Goal: Find specific page/section

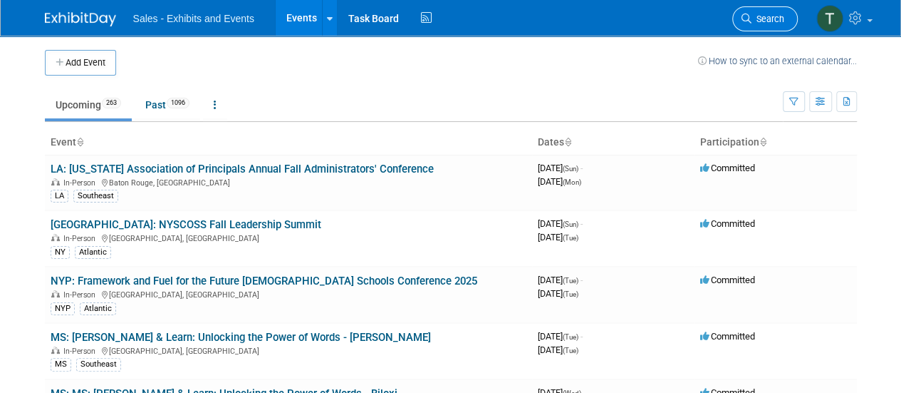
click at [773, 19] on span "Search" at bounding box center [768, 19] width 33 height 11
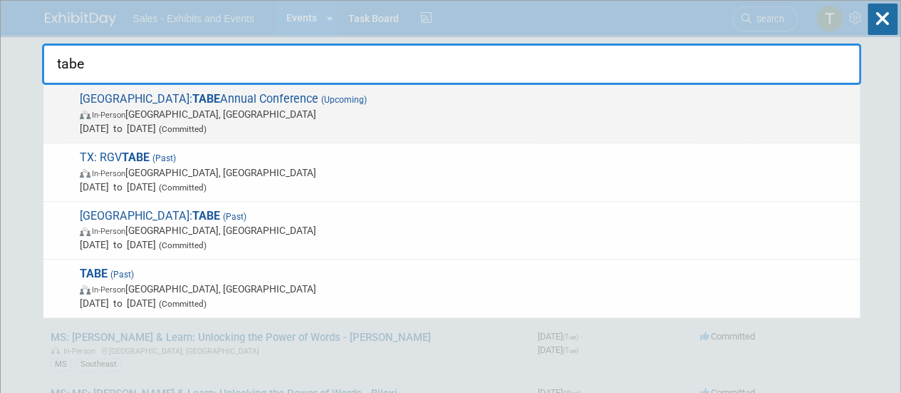
type input "tabe"
click at [162, 100] on span "TX: TABE Annual Conference (Upcoming) In-Person [GEOGRAPHIC_DATA], [GEOGRAPHIC_…" at bounding box center [464, 113] width 777 height 43
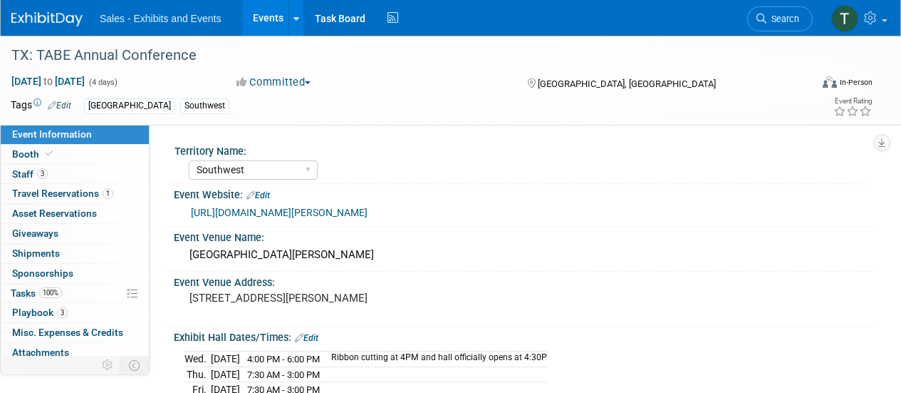
select select "Southwest"
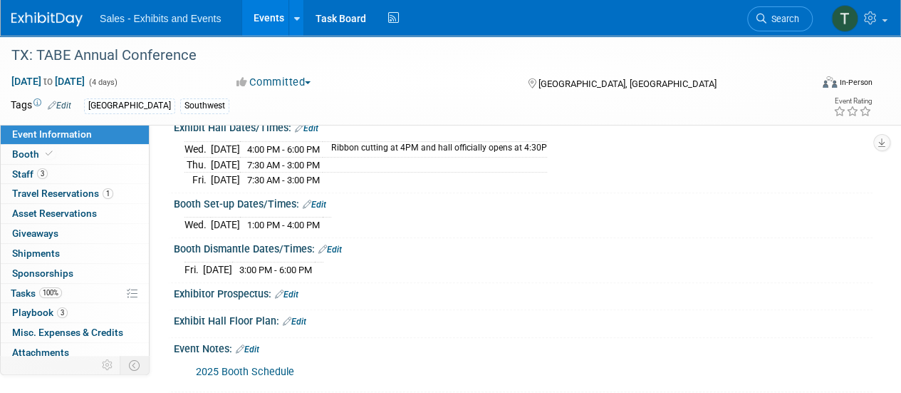
scroll to position [214, 0]
